Goal: Navigation & Orientation: Find specific page/section

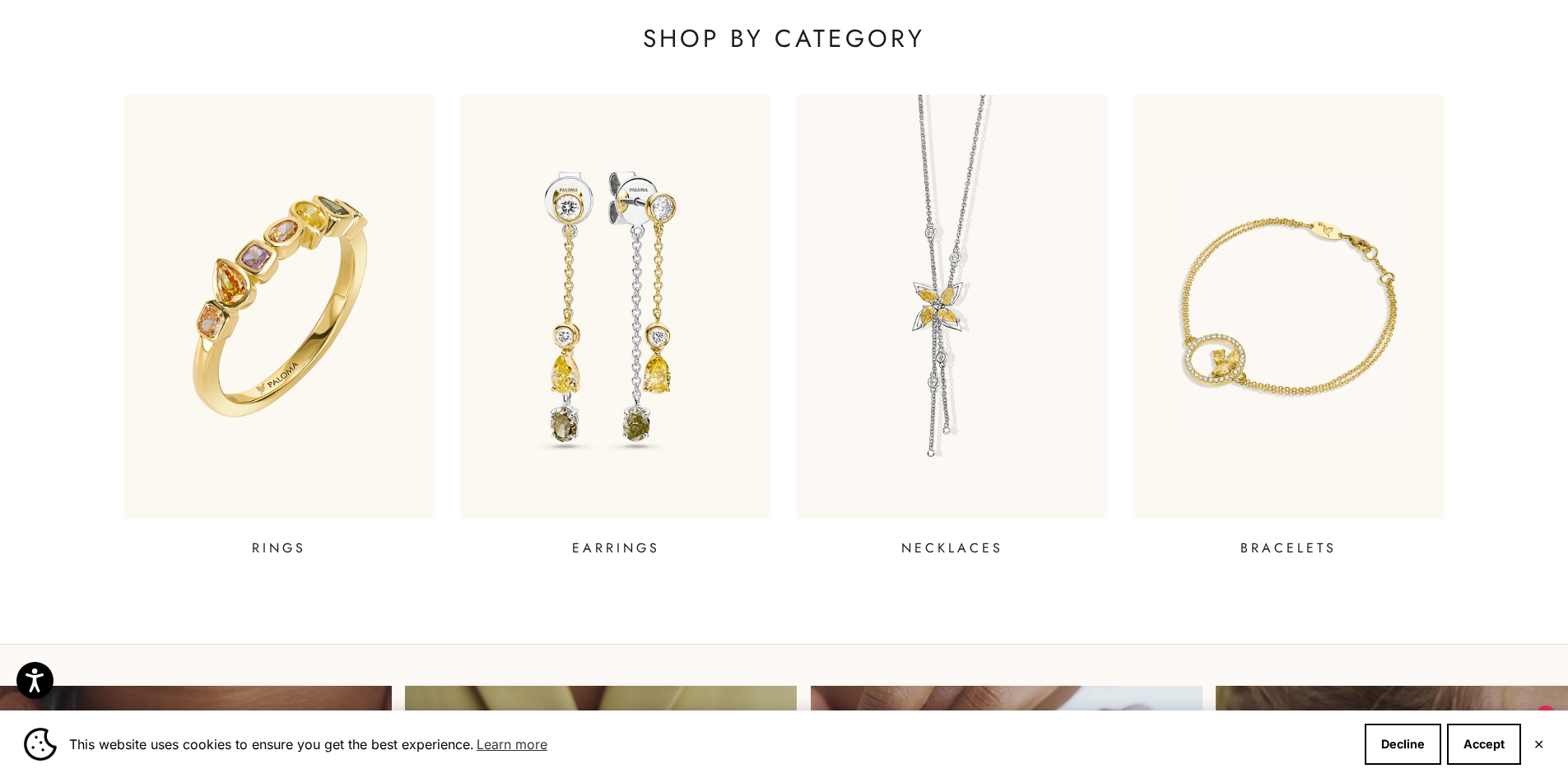
scroll to position [737, 0]
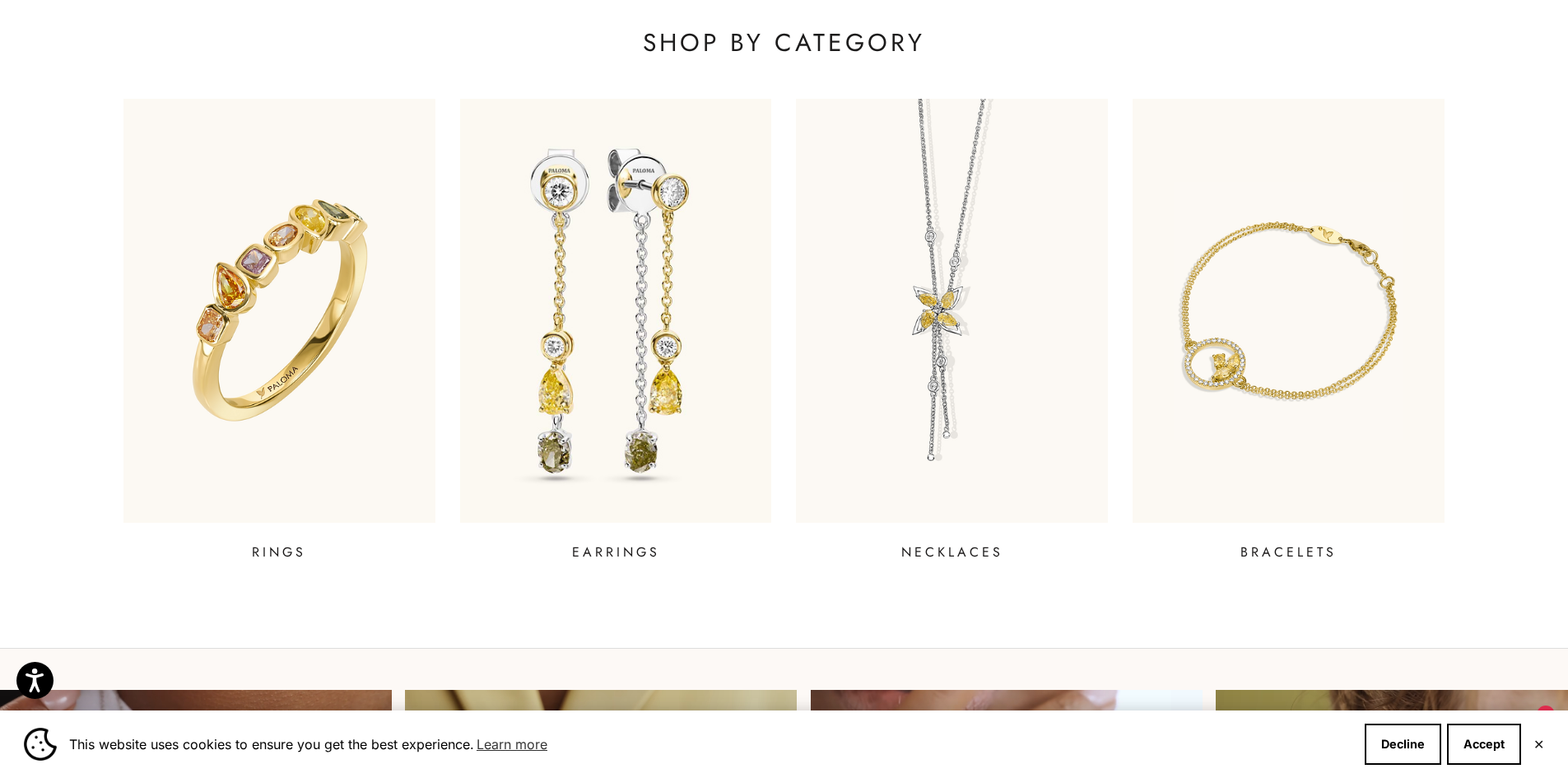
click at [566, 360] on img at bounding box center [616, 310] width 375 height 509
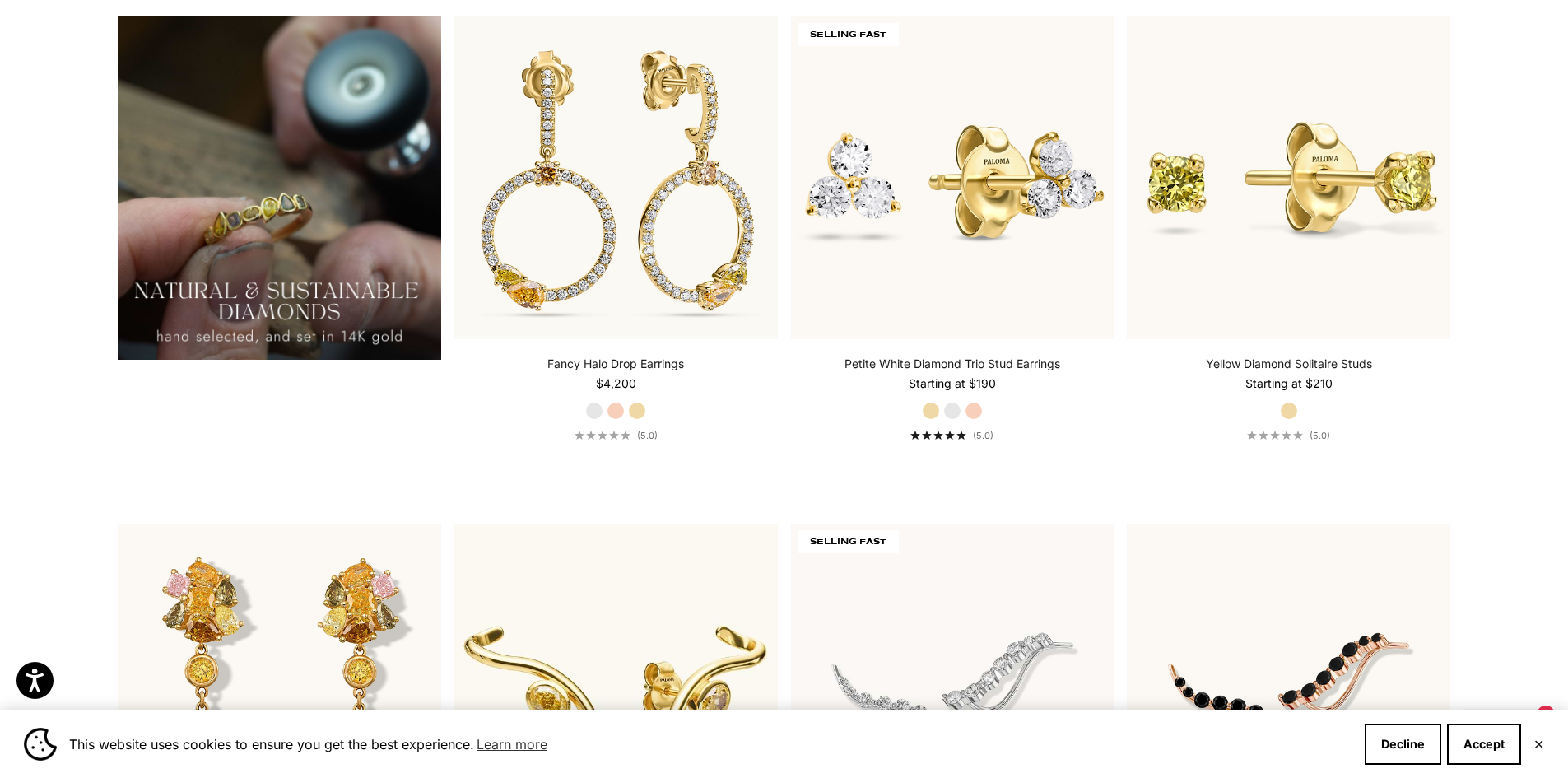
scroll to position [1811, 0]
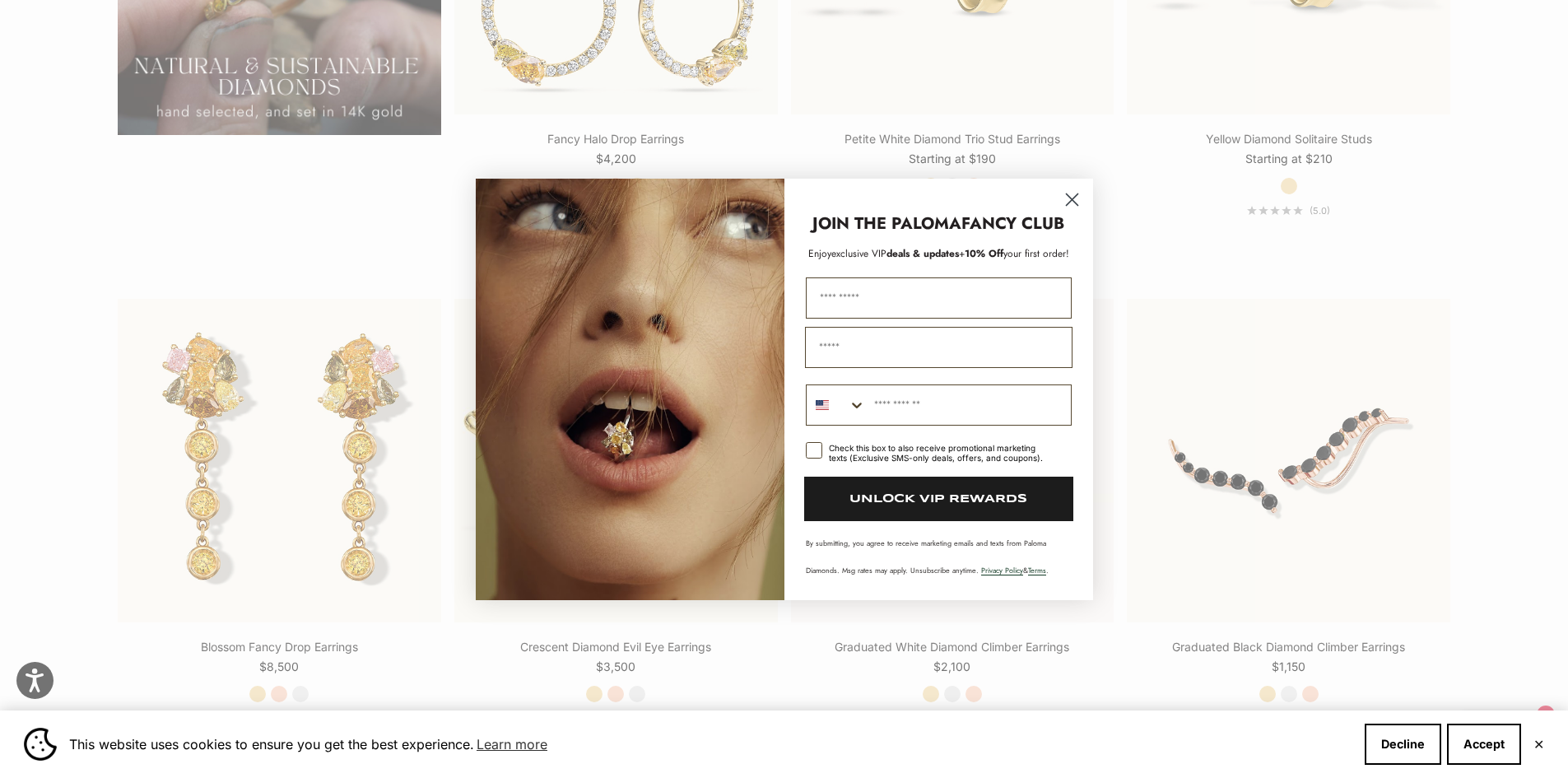
click at [1082, 209] on circle "Close dialog" at bounding box center [1071, 198] width 27 height 27
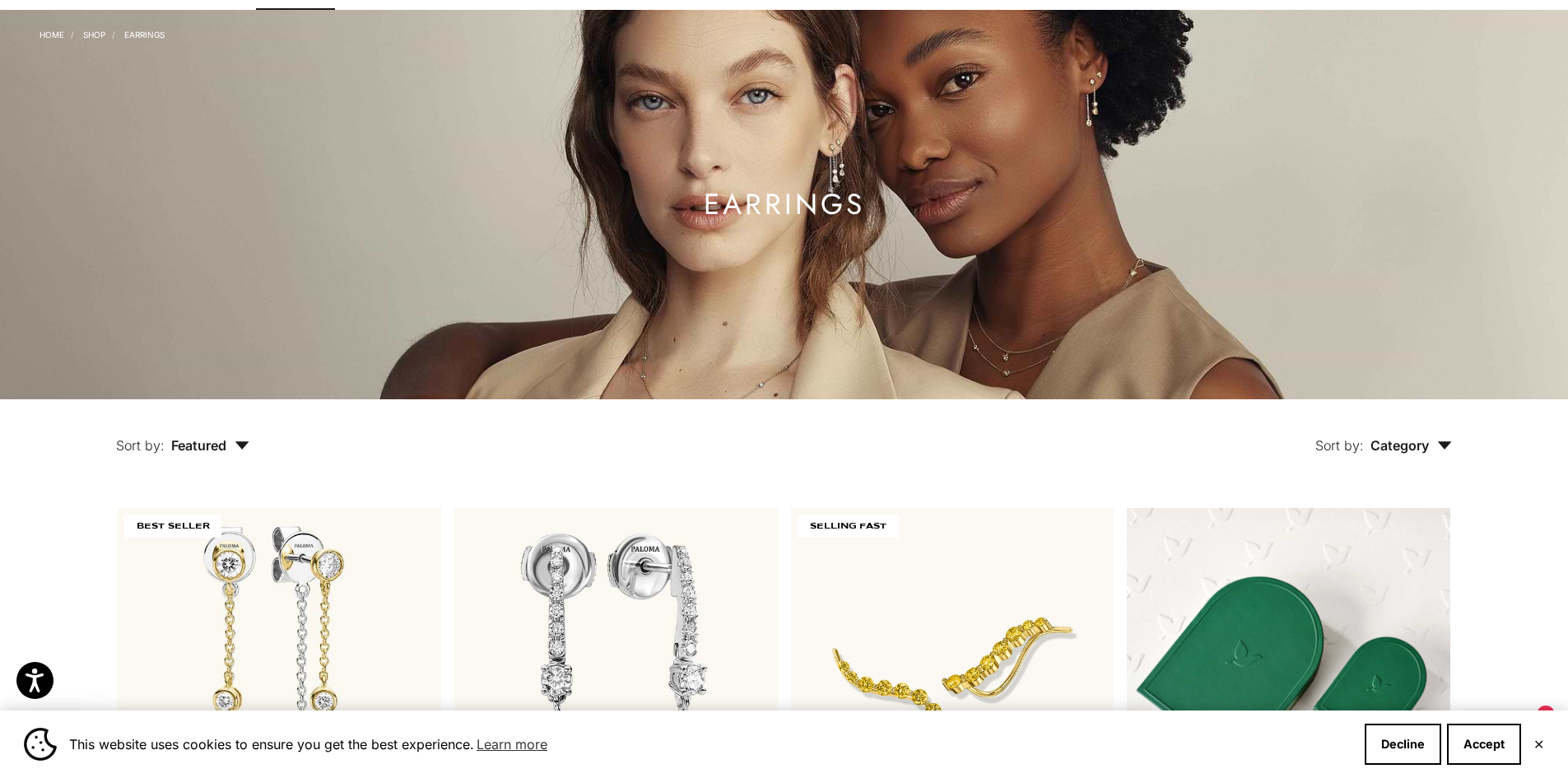
scroll to position [0, 0]
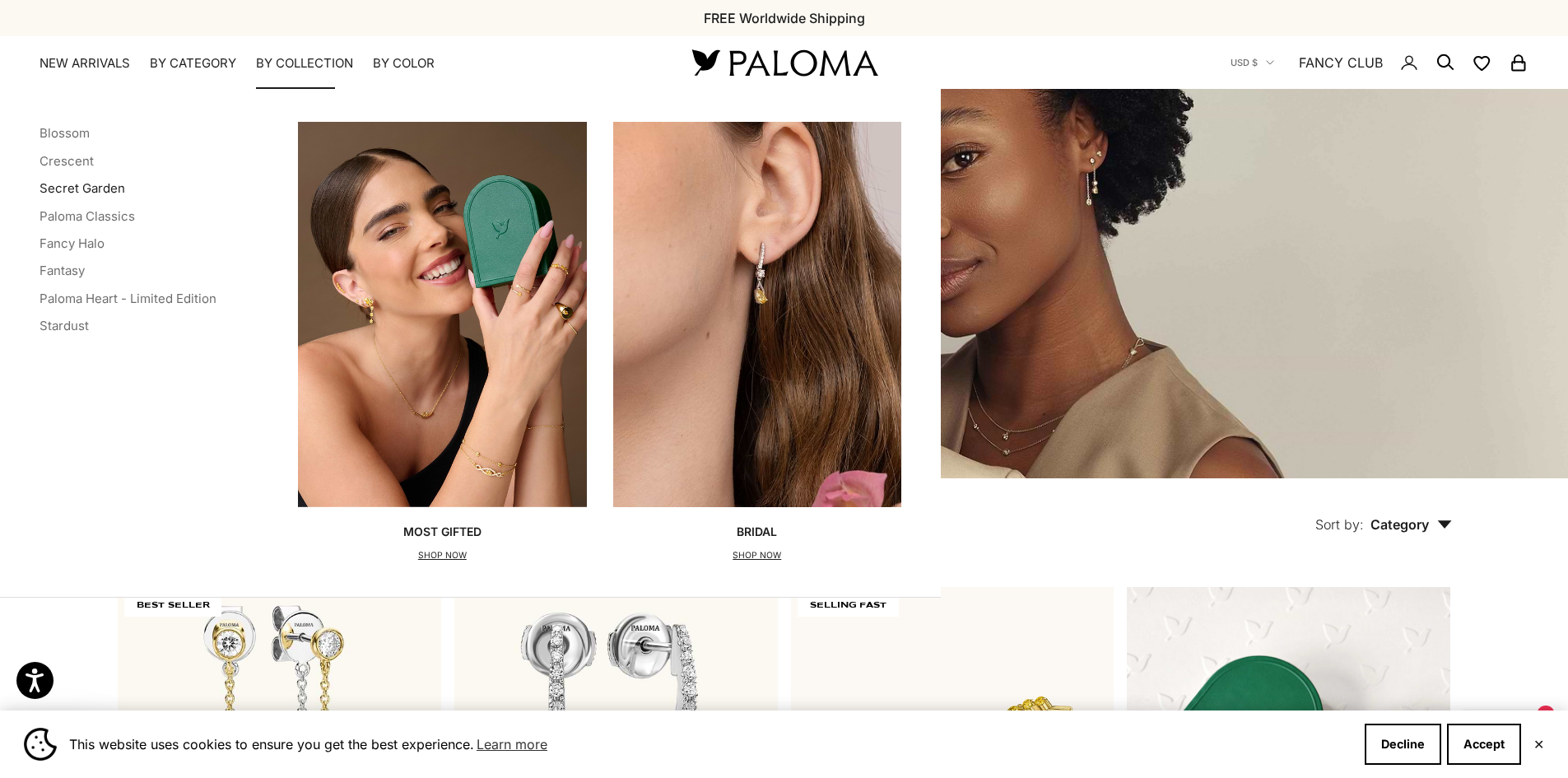
click at [62, 189] on link "Secret Garden" at bounding box center [83, 188] width 86 height 16
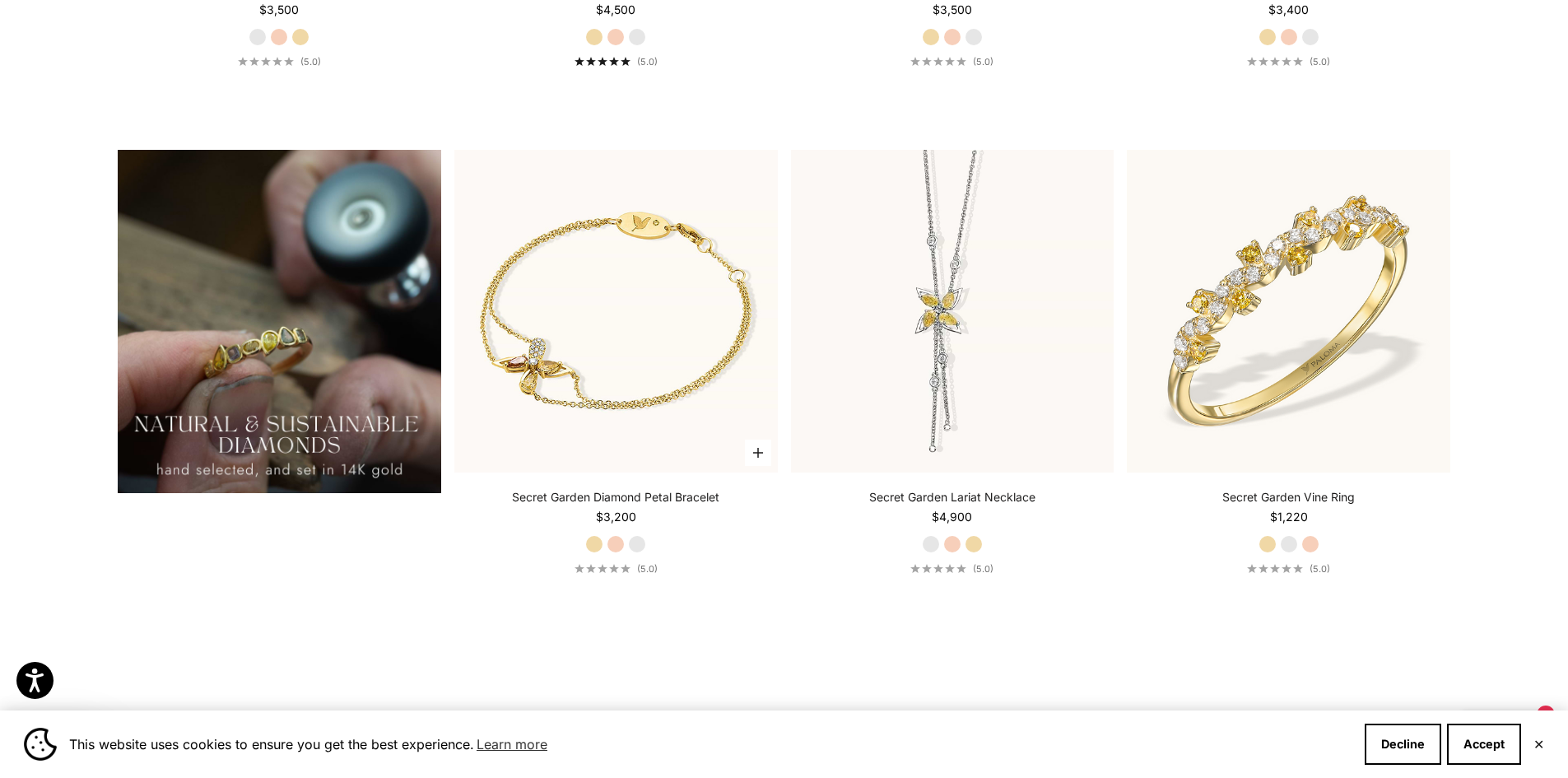
scroll to position [1399, 0]
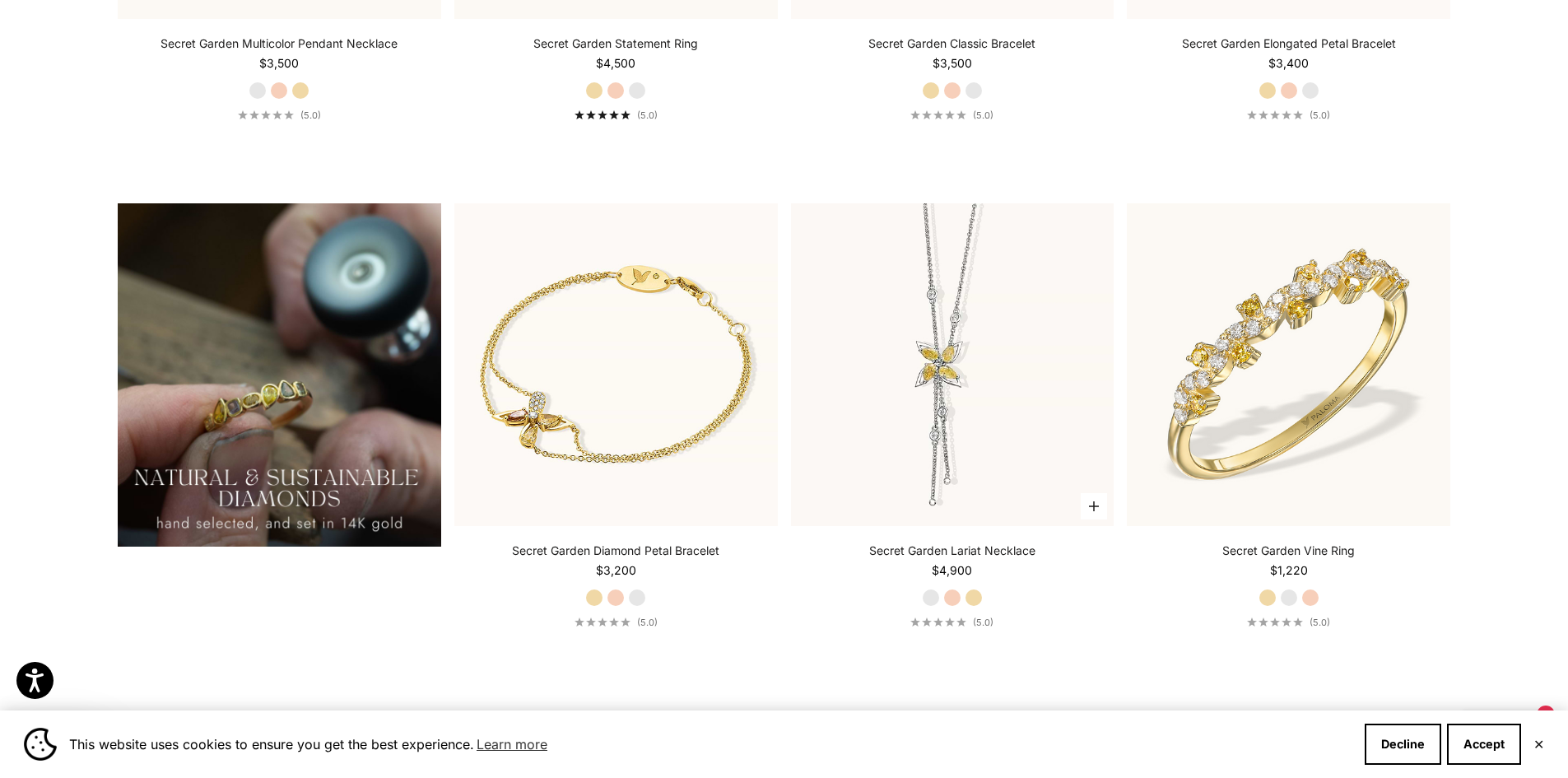
click at [950, 594] on label "Rose Gold" at bounding box center [952, 598] width 18 height 18
click at [980, 597] on label "Yellow Gold" at bounding box center [974, 598] width 18 height 18
click at [930, 596] on label "White Gold" at bounding box center [931, 598] width 18 height 18
click at [975, 594] on label "Yellow Gold" at bounding box center [974, 598] width 18 height 18
click at [929, 595] on label "White Gold" at bounding box center [931, 598] width 18 height 18
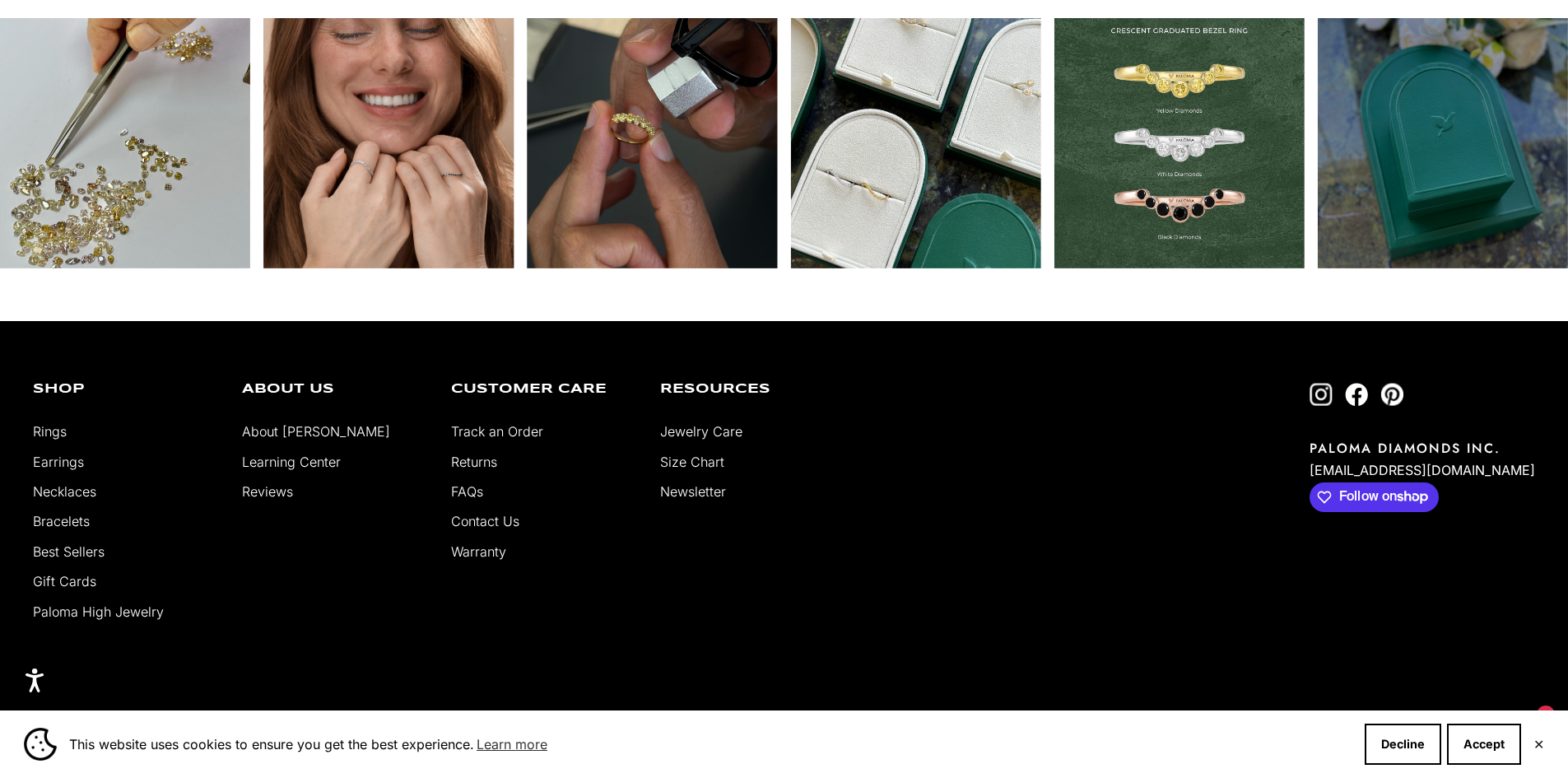
scroll to position [2223, 0]
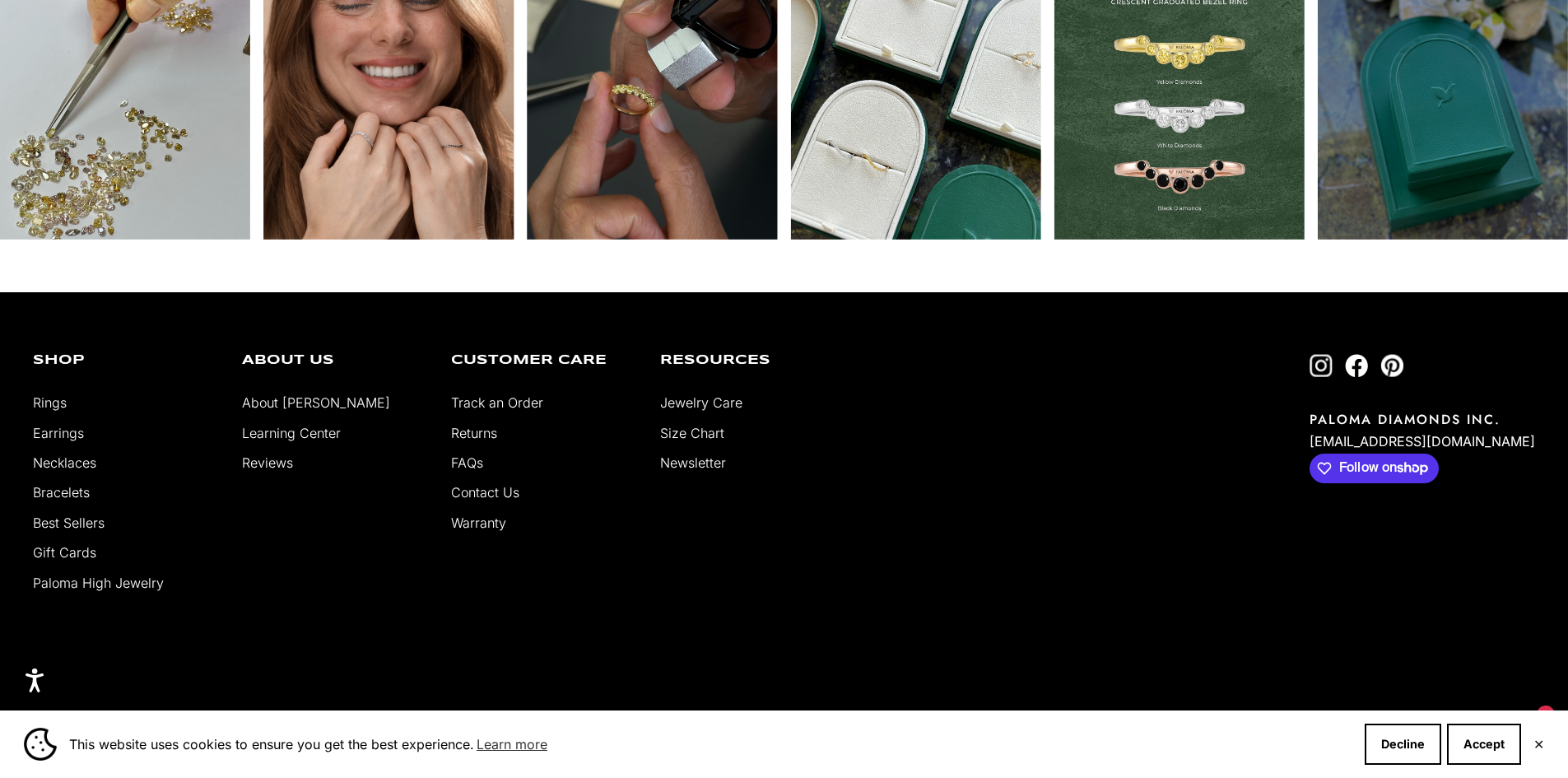
click at [58, 434] on link "Earrings" at bounding box center [58, 433] width 51 height 16
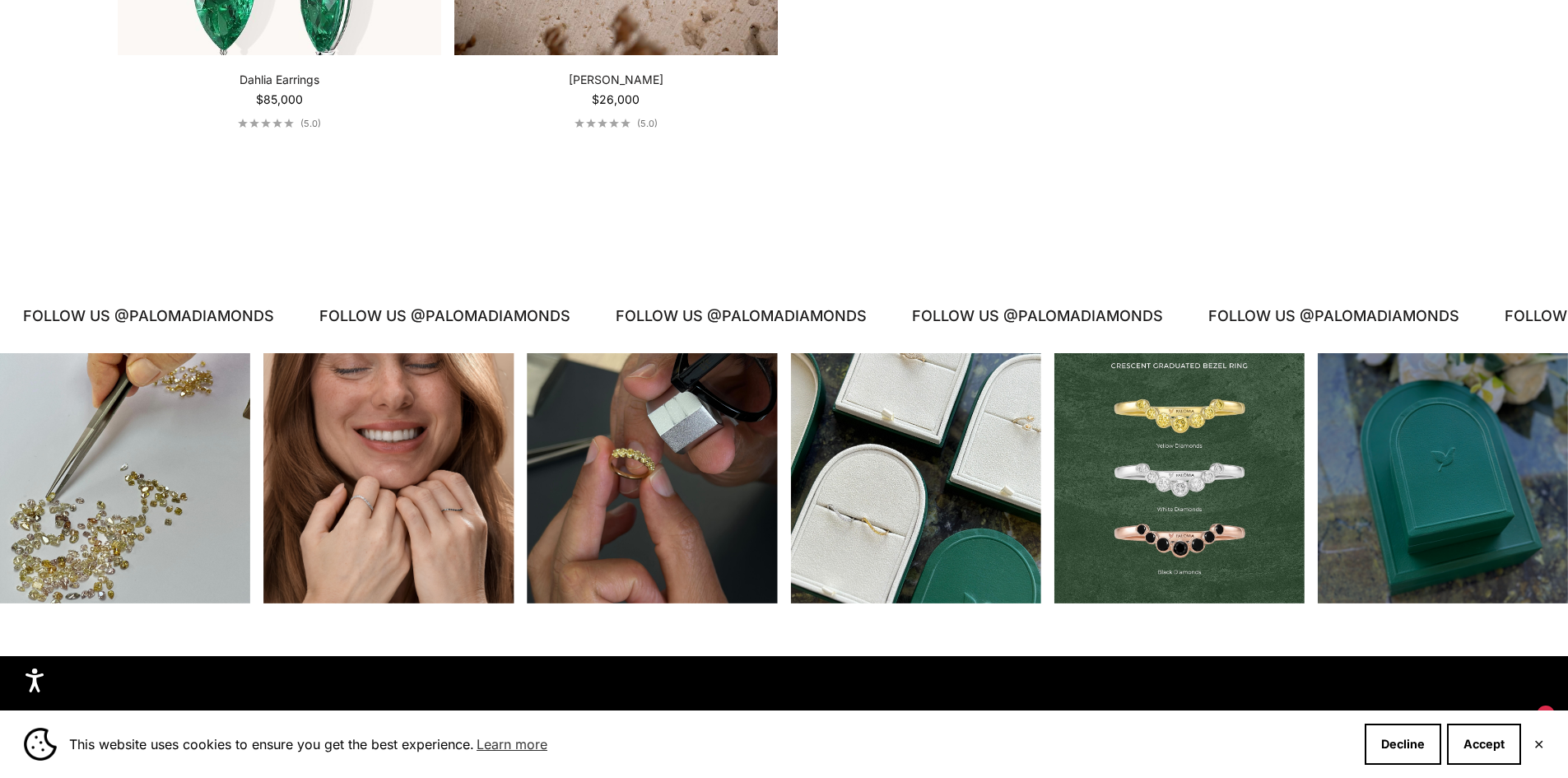
scroll to position [4692, 0]
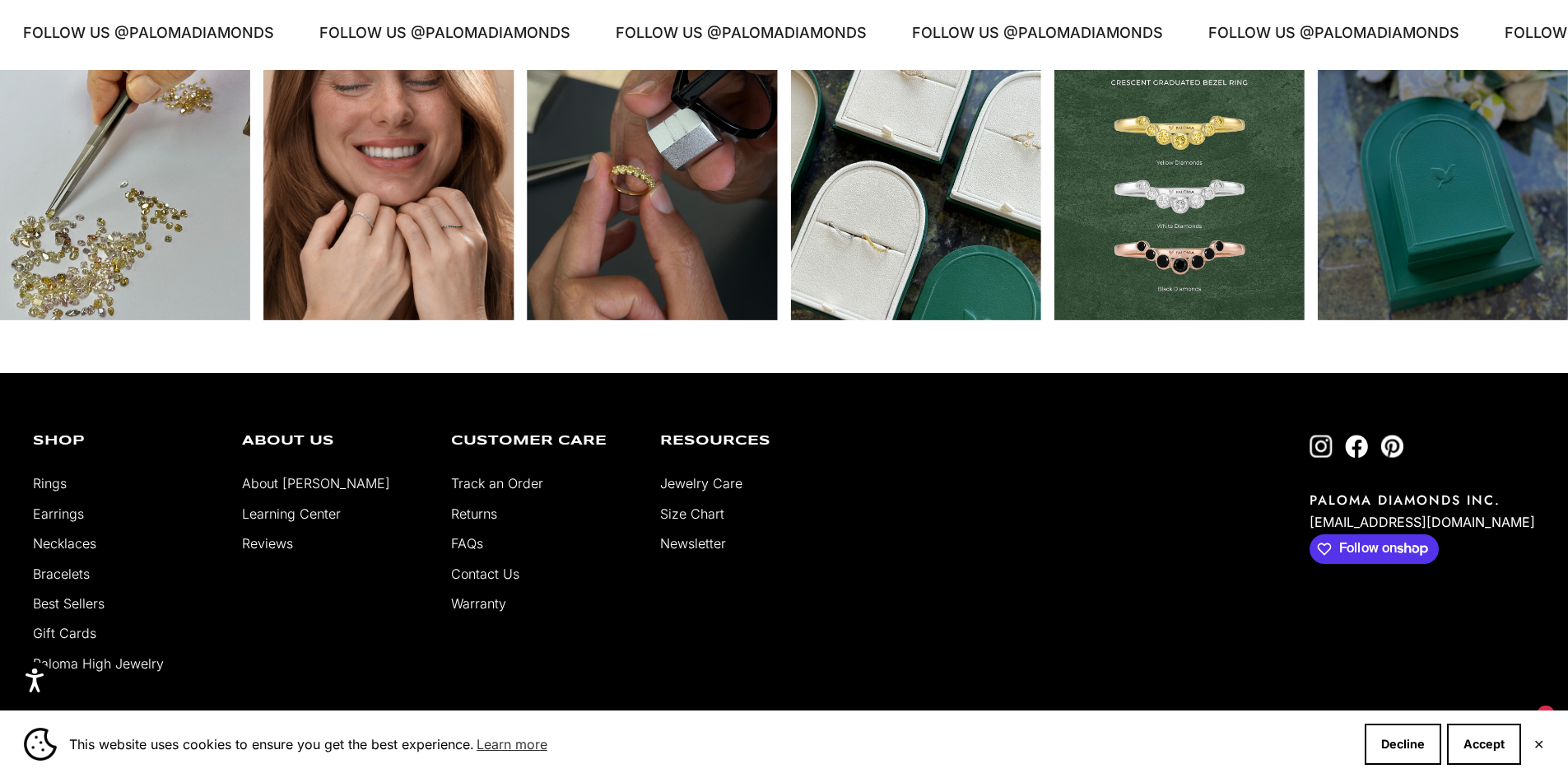
click at [47, 572] on link "Bracelets" at bounding box center [61, 574] width 57 height 16
